Goal: Find specific fact

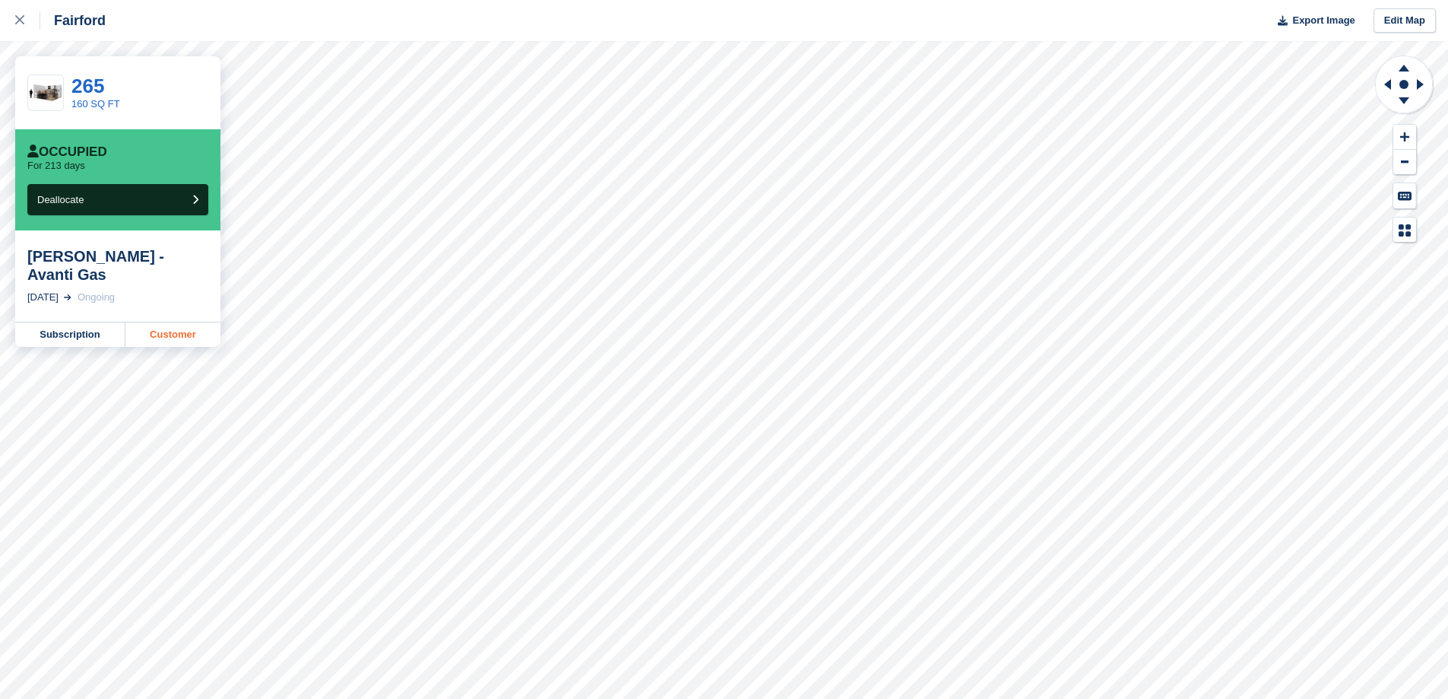
click at [174, 322] on link "Customer" at bounding box center [172, 334] width 95 height 24
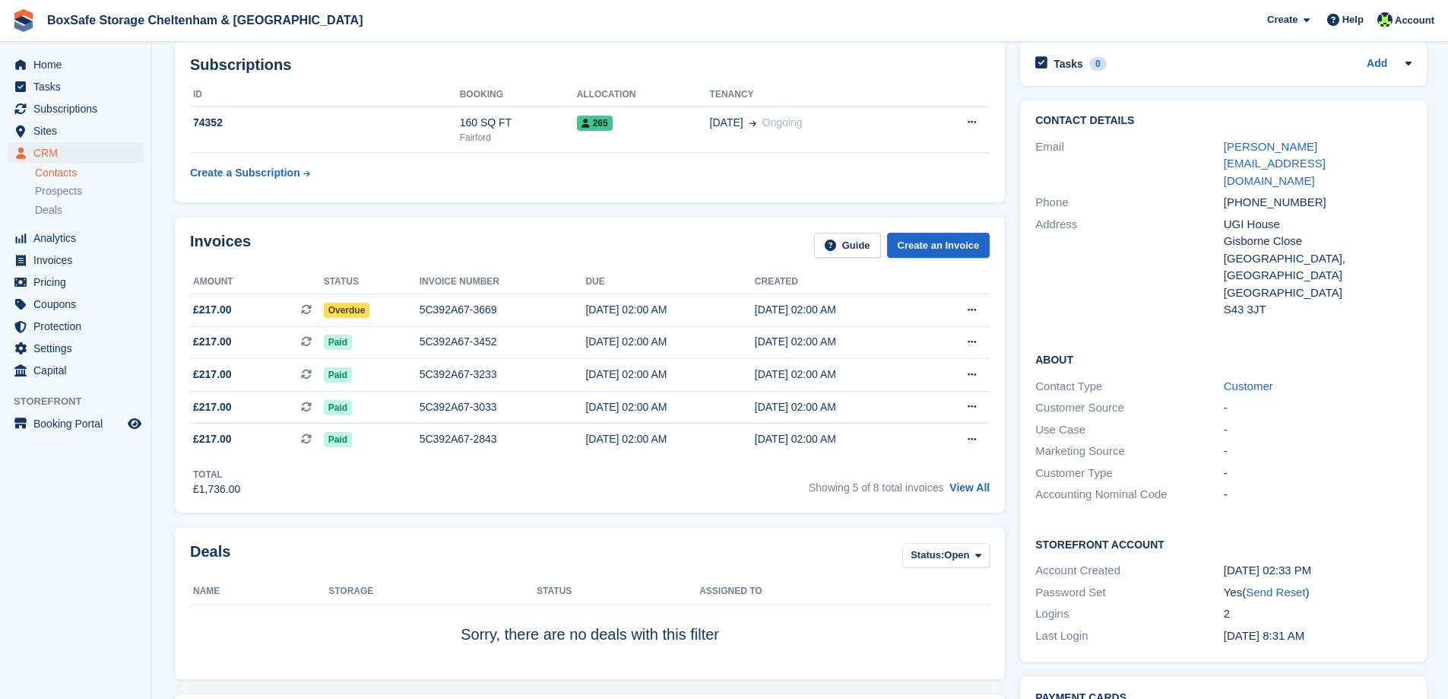
scroll to position [228, 0]
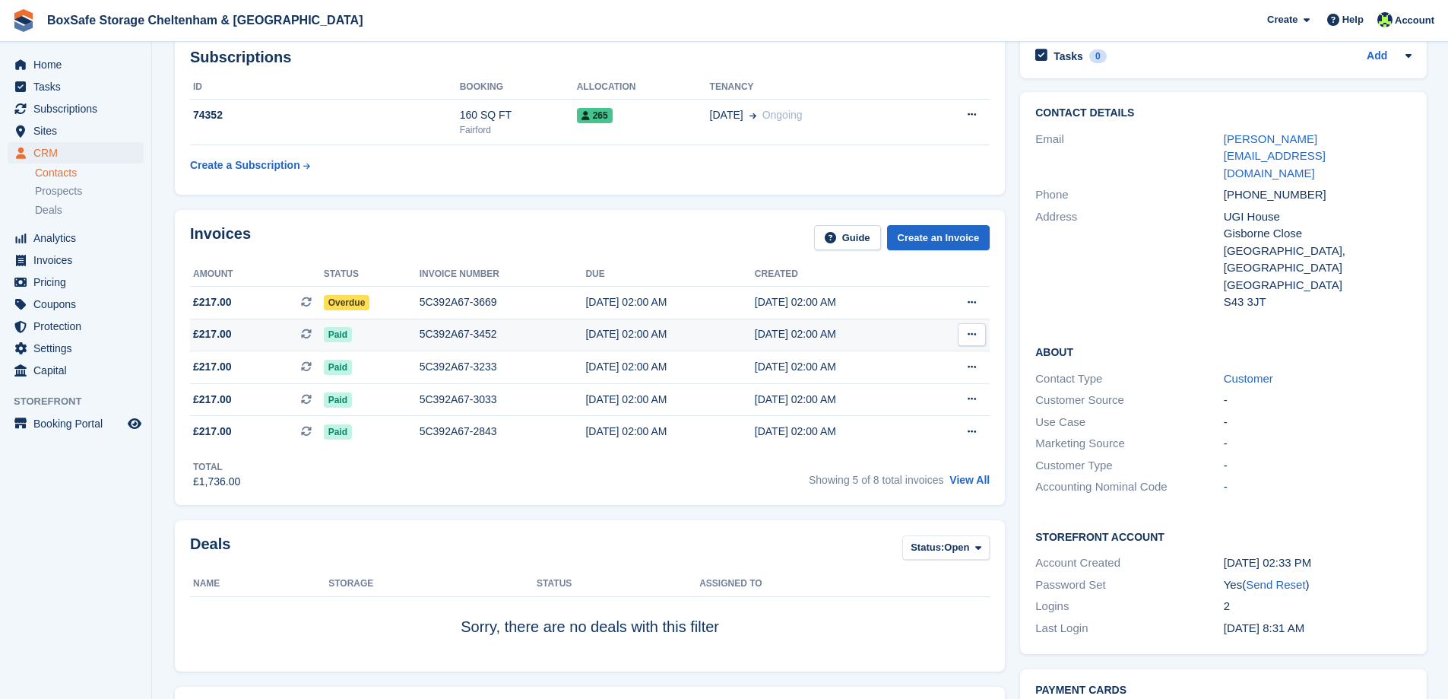
click at [409, 340] on div "Paid" at bounding box center [372, 334] width 96 height 16
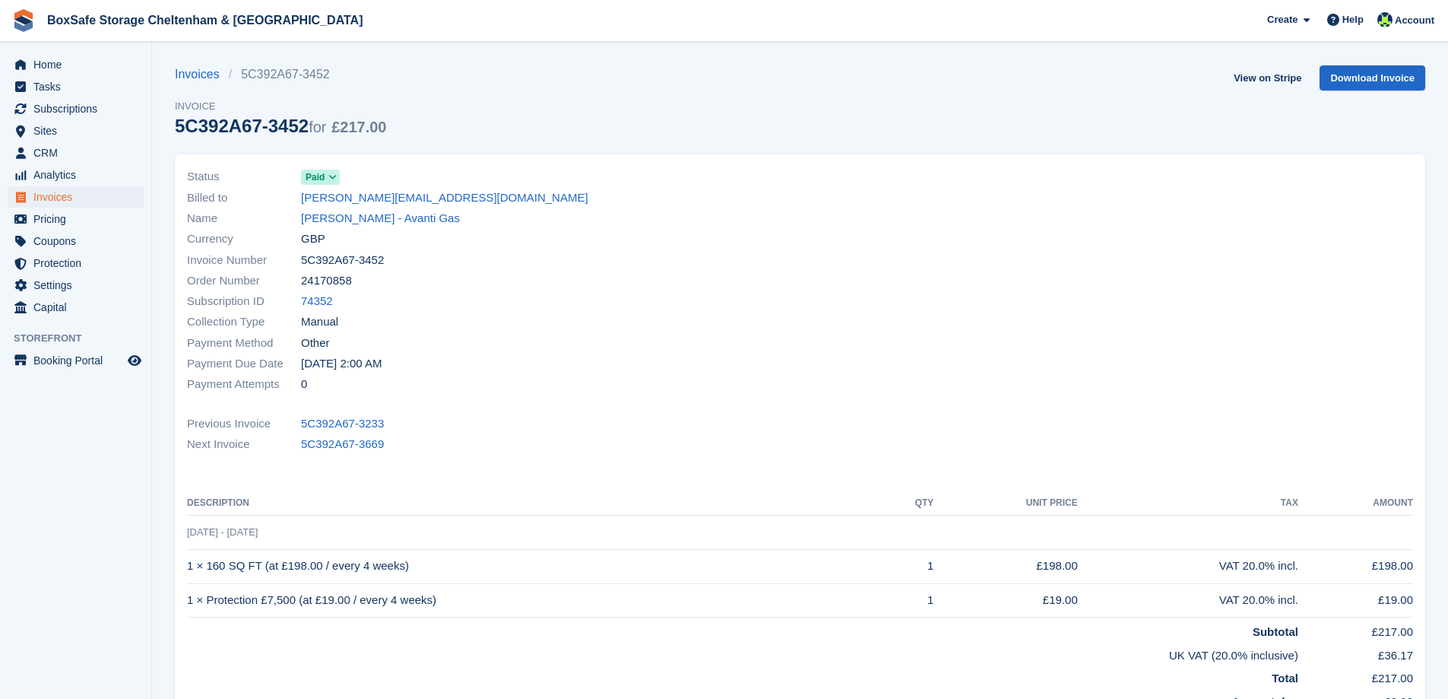
drag, startPoint x: 388, startPoint y: 260, endPoint x: 281, endPoint y: 262, distance: 106.4
click at [281, 262] on div "Invoice Number 5C392A67-3452" at bounding box center [489, 259] width 604 height 21
copy div "5C392A67-3452"
drag, startPoint x: 415, startPoint y: 572, endPoint x: 186, endPoint y: 564, distance: 228.9
click at [186, 564] on div "Status Paid Billed to adriana.stefanikova@avantigas.com Name Paul Cloke - Avant…" at bounding box center [800, 436] width 1250 height 565
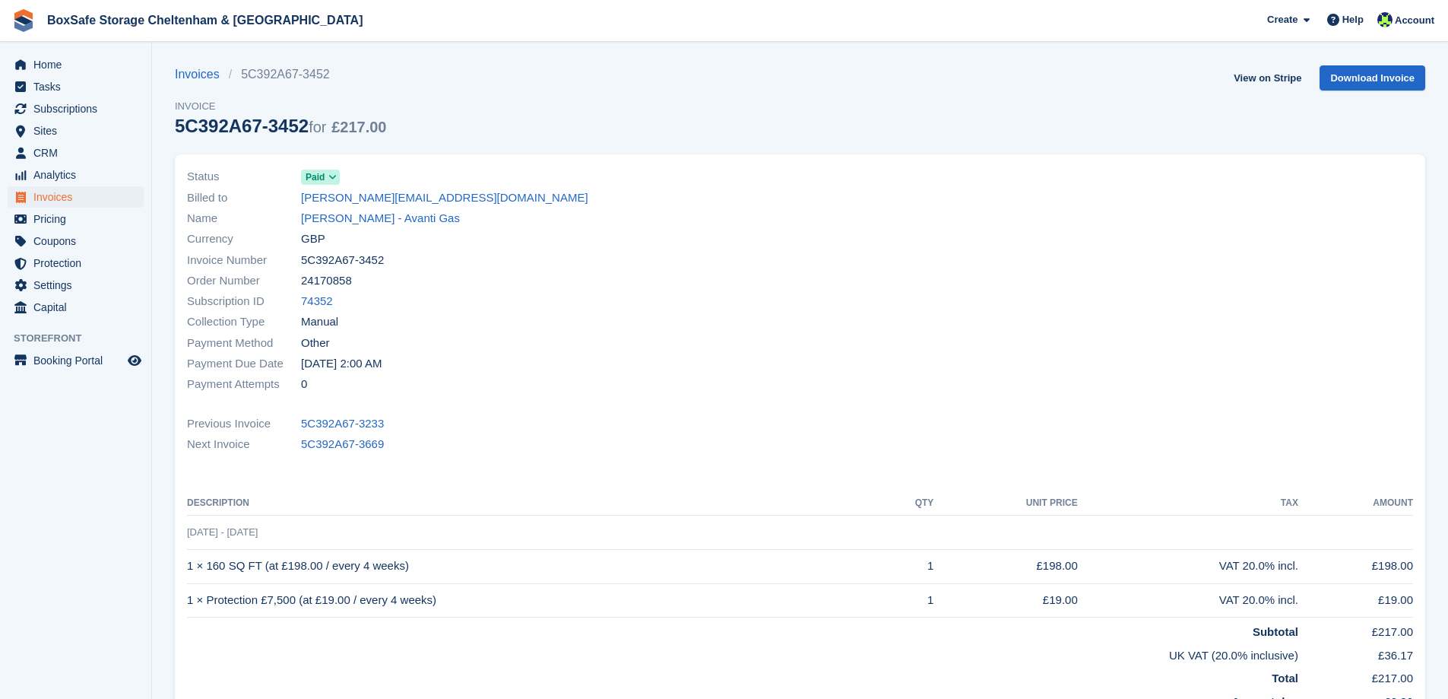
click at [185, 564] on div "Status Paid Billed to adriana.stefanikova@avantigas.com Name Paul Cloke - Avant…" at bounding box center [800, 436] width 1250 height 565
drag, startPoint x: 184, startPoint y: 566, endPoint x: 251, endPoint y: 562, distance: 67.0
click at [265, 564] on div "Status Paid Billed to adriana.stefanikova@avantigas.com Name Paul Cloke - Avant…" at bounding box center [800, 436] width 1250 height 565
click at [211, 566] on td "1 × 160 SQ FT (at £198.00 / every 4 weeks)" at bounding box center [534, 566] width 695 height 34
click at [190, 567] on td "1 × 160 SQ FT (at £198.00 / every 4 weeks)" at bounding box center [534, 566] width 695 height 34
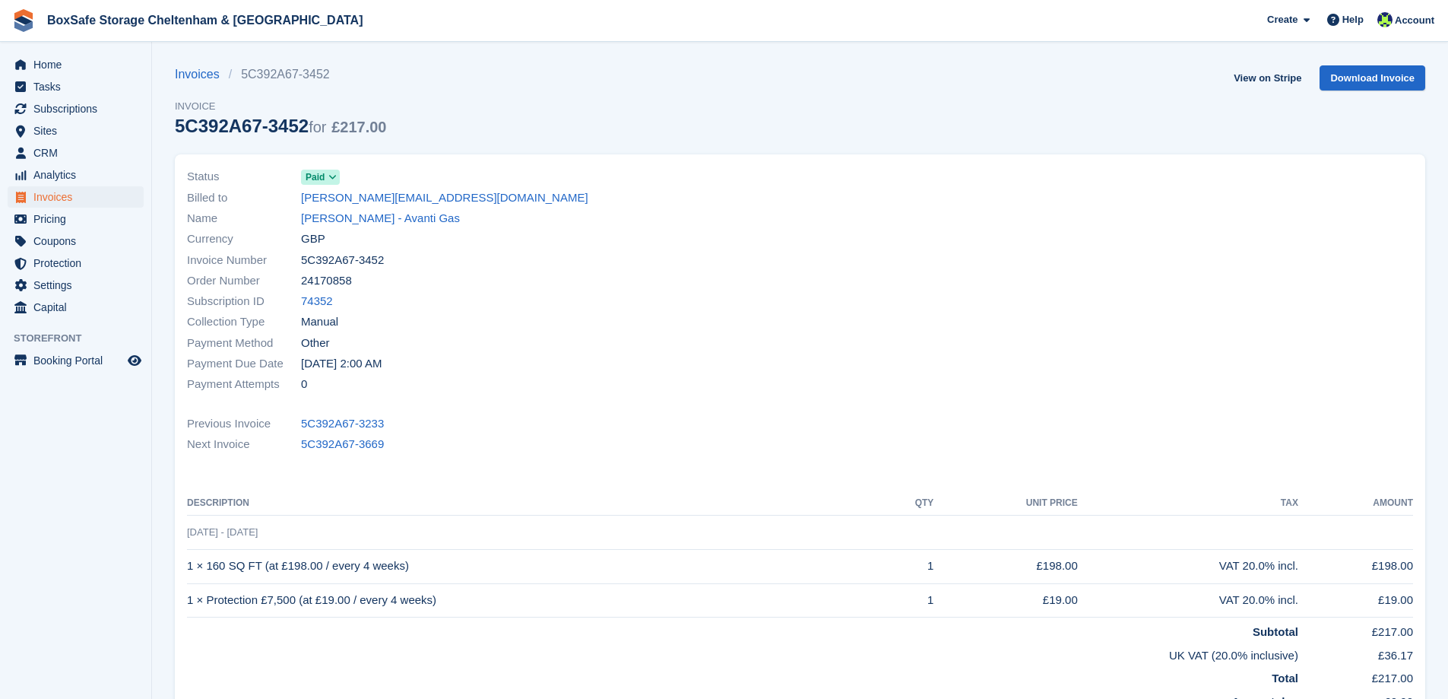
drag, startPoint x: 189, startPoint y: 567, endPoint x: 405, endPoint y: 574, distance: 216.0
click at [405, 574] on td "1 × 160 SQ FT (at £198.00 / every 4 weeks)" at bounding box center [534, 566] width 695 height 34
copy td "1 × 160 SQ FT (at £198.00 / every 4 weeks)"
drag, startPoint x: 442, startPoint y: 599, endPoint x: 189, endPoint y: 597, distance: 253.1
click at [189, 597] on td "1 × Protection £7,500 (at £19.00 / every 4 weeks)" at bounding box center [534, 600] width 695 height 34
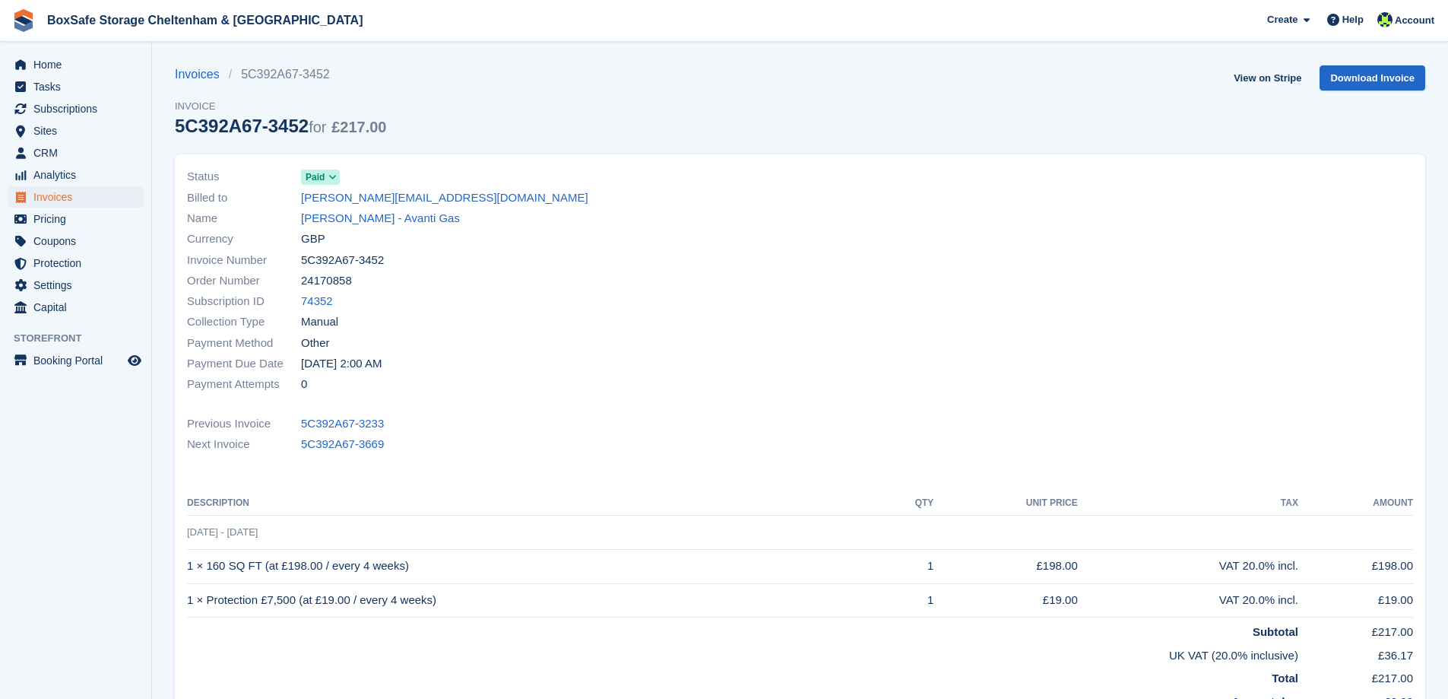
copy td "1 × Protection £7,500 (at £19.00 / every 4 weeks)"
